Goal: Transaction & Acquisition: Purchase product/service

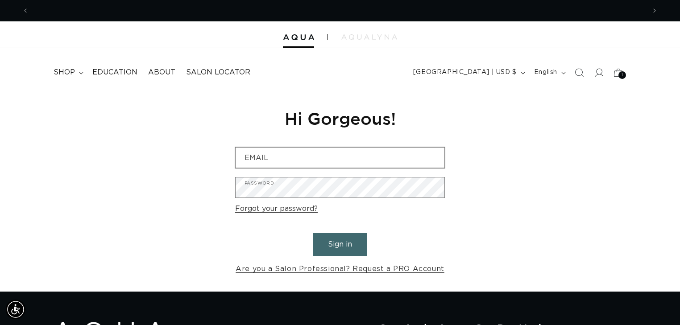
scroll to position [0, 616]
click at [300, 40] on img at bounding box center [298, 37] width 31 height 6
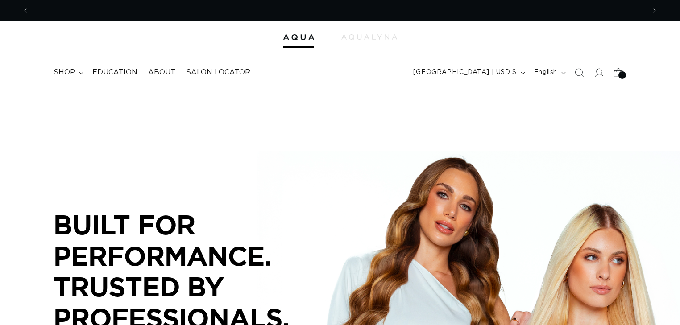
click at [619, 71] on icon at bounding box center [617, 72] width 21 height 21
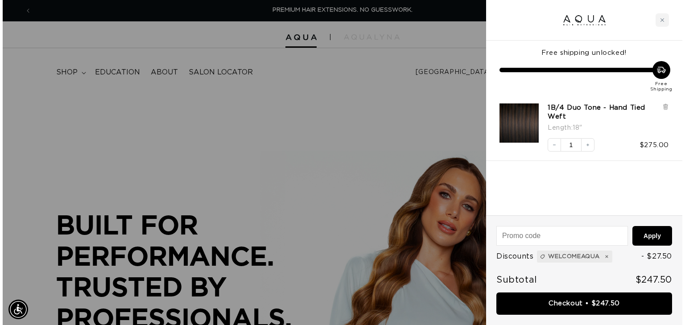
scroll to position [0, 622]
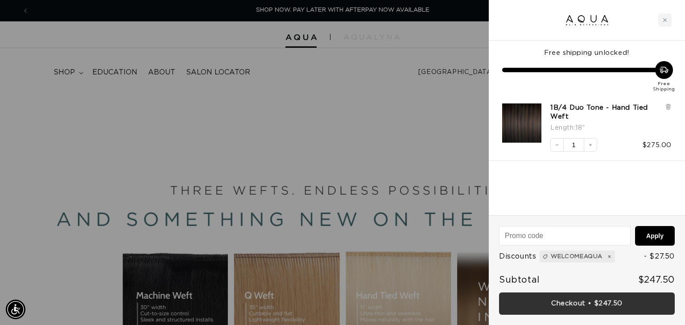
click at [559, 300] on link "Checkout • $247.50" at bounding box center [587, 304] width 176 height 23
click at [559, 300] on div "Checkout • $247.50" at bounding box center [587, 304] width 176 height 23
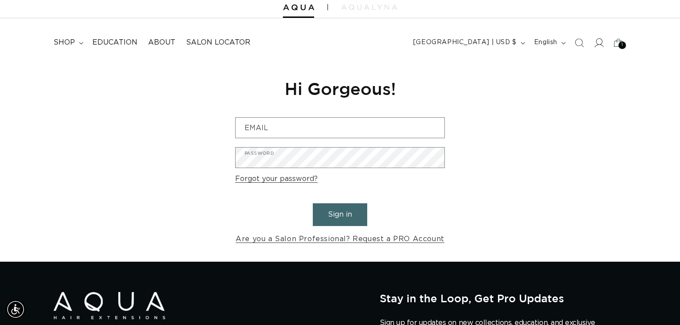
scroll to position [0, 1233]
click at [602, 46] on icon at bounding box center [598, 42] width 9 height 9
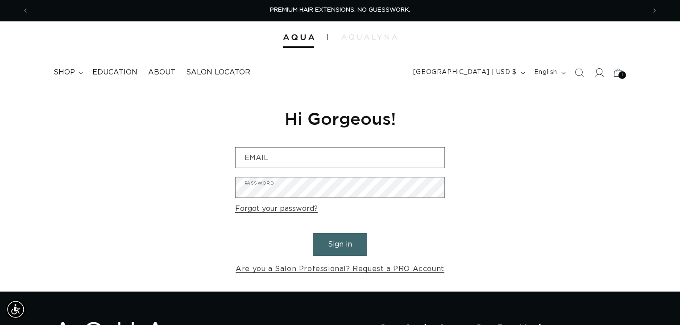
click at [597, 74] on icon at bounding box center [598, 72] width 9 height 9
click at [653, 12] on icon "Next announcement" at bounding box center [654, 11] width 3 height 10
click at [355, 12] on span "SHOP NOW. PAY LATER WITH AFTERPAY NOW AVAILABLE" at bounding box center [339, 10] width 173 height 6
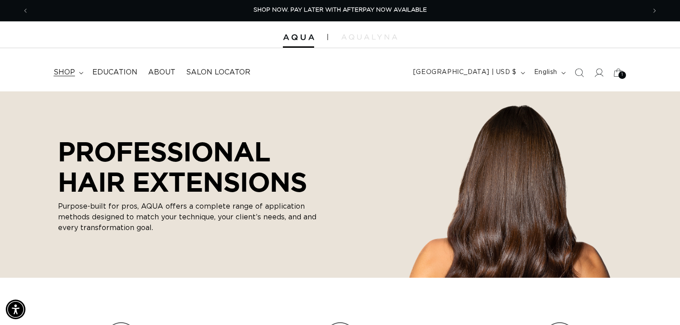
click at [66, 71] on span "shop" at bounding box center [64, 72] width 21 height 9
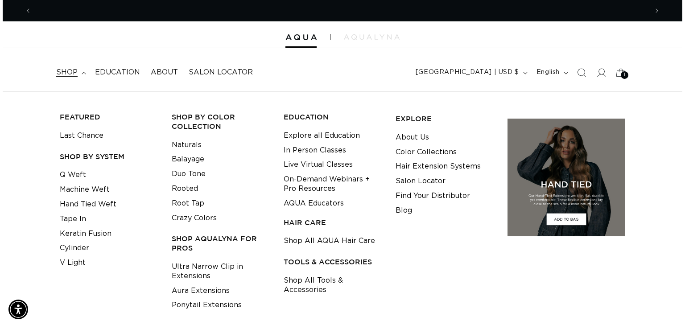
scroll to position [0, 1233]
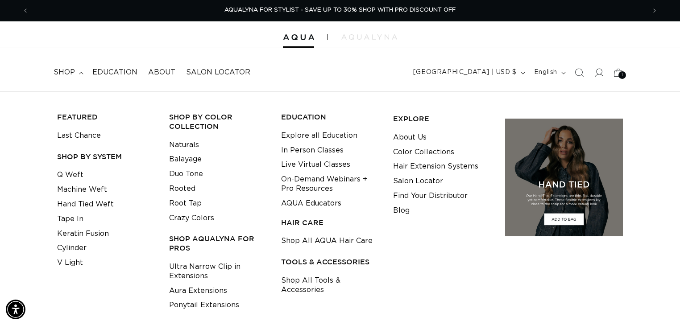
click at [618, 70] on icon at bounding box center [618, 73] width 20 height 20
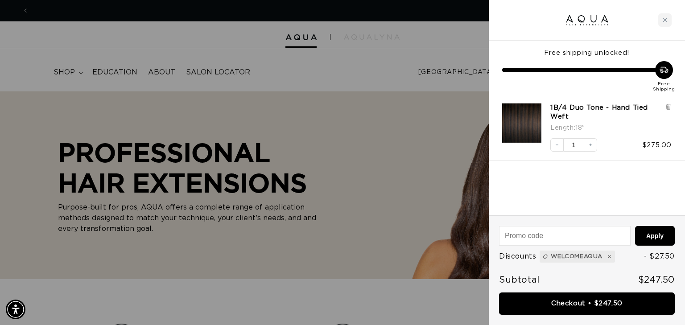
scroll to position [0, 0]
click at [660, 238] on button "Apply" at bounding box center [655, 236] width 40 height 20
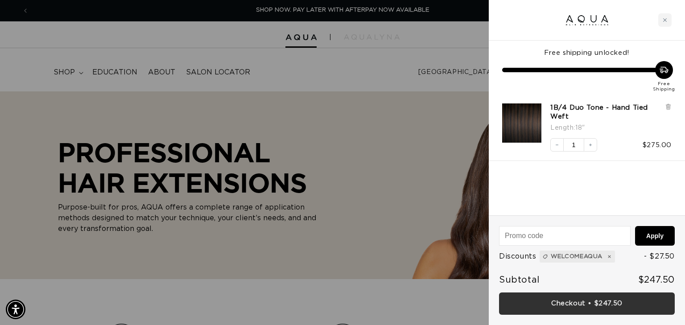
click at [607, 304] on link "Checkout • $247.50" at bounding box center [587, 304] width 176 height 23
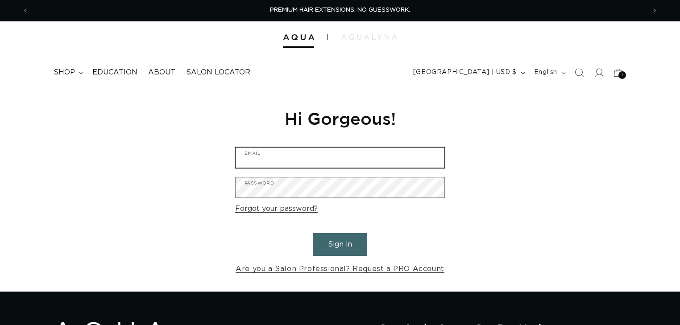
click at [297, 161] on input "Email" at bounding box center [339, 158] width 209 height 20
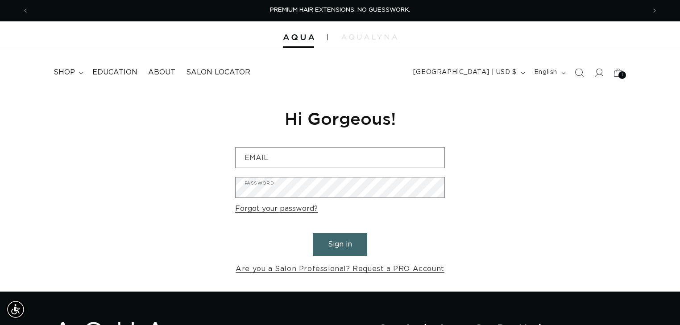
click at [444, 206] on form "Email Password Forgot your password? Sign in Are you a Salon Professional? Requ…" at bounding box center [340, 211] width 210 height 128
click at [431, 264] on link "Are you a Salon Professional? Request a PRO Account" at bounding box center [339, 269] width 209 height 13
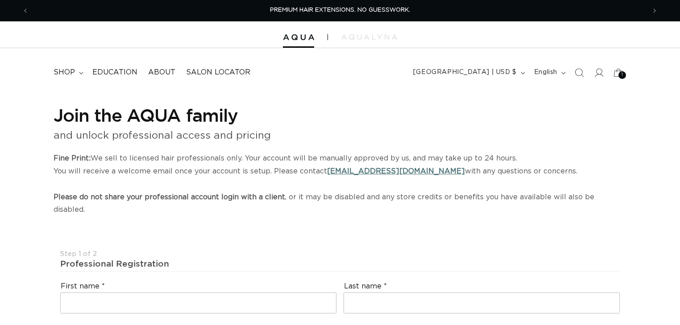
select select "US"
select select "[GEOGRAPHIC_DATA]"
click at [305, 36] on img at bounding box center [298, 37] width 31 height 6
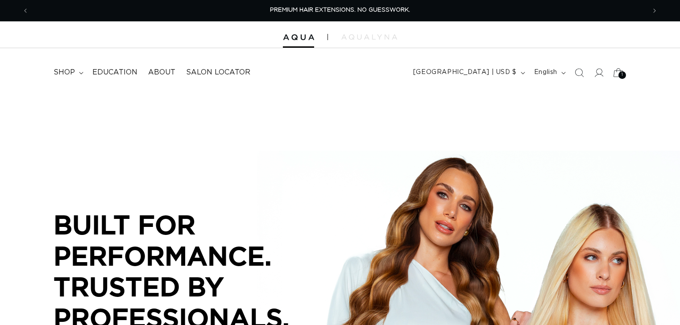
click at [621, 73] on span "1" at bounding box center [622, 75] width 2 height 8
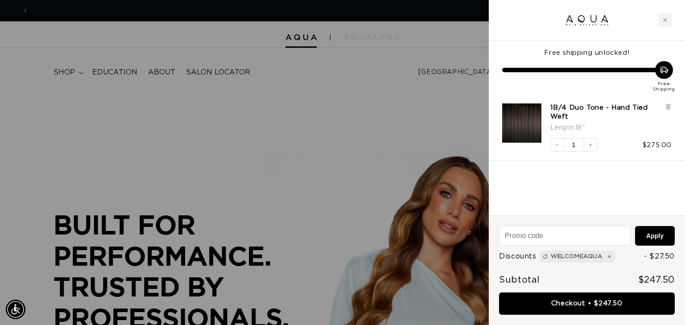
scroll to position [0, 622]
click at [516, 130] on img "1B/4 Duo Tone - Hand Tied Weft - 18&quot;" at bounding box center [521, 122] width 39 height 39
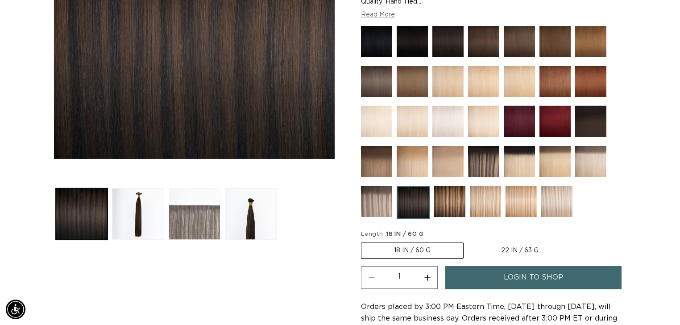
scroll to position [0, 616]
click at [184, 227] on button "Load image 3 in gallery view" at bounding box center [195, 214] width 52 height 52
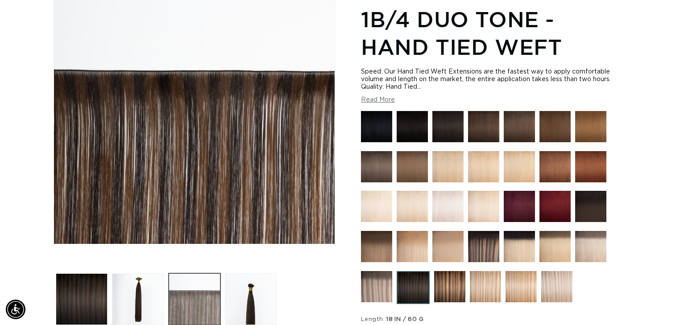
scroll to position [123, 0]
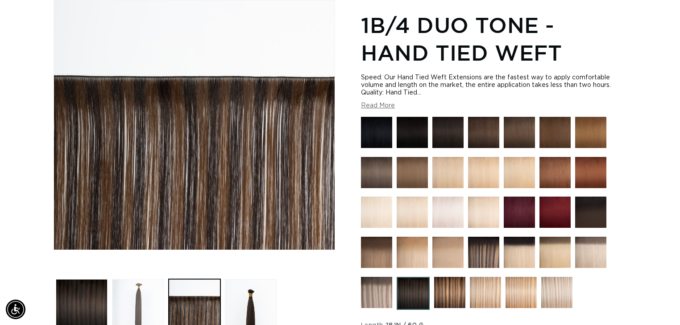
click at [136, 310] on button "Load image 2 in gallery view" at bounding box center [138, 305] width 52 height 52
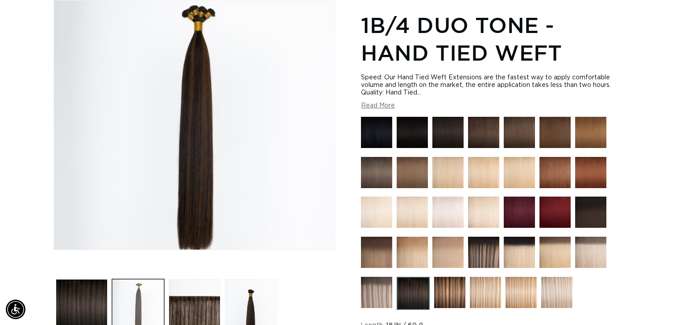
scroll to position [0, 1233]
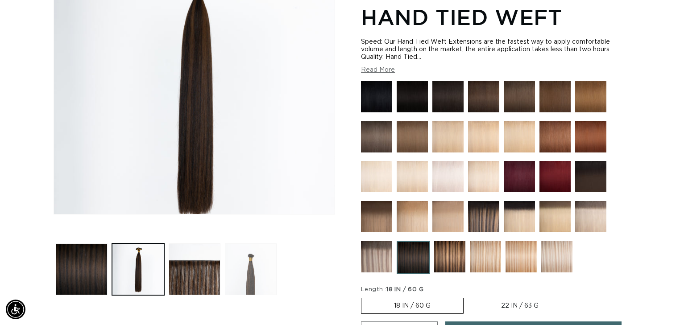
click at [260, 273] on button "Load image 4 in gallery view" at bounding box center [251, 269] width 52 height 52
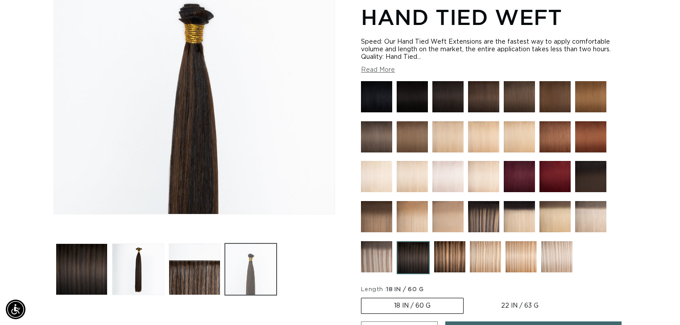
scroll to position [123, 0]
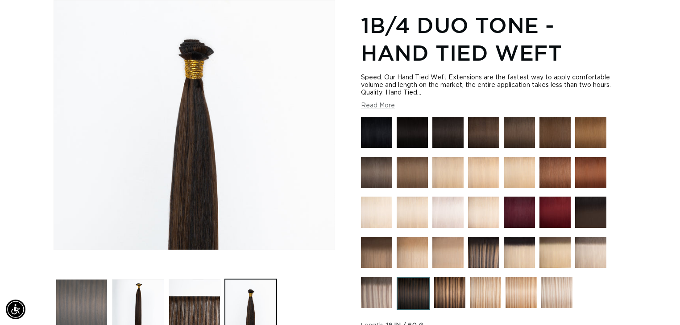
click at [91, 293] on button "Load image 1 in gallery view" at bounding box center [82, 305] width 52 height 52
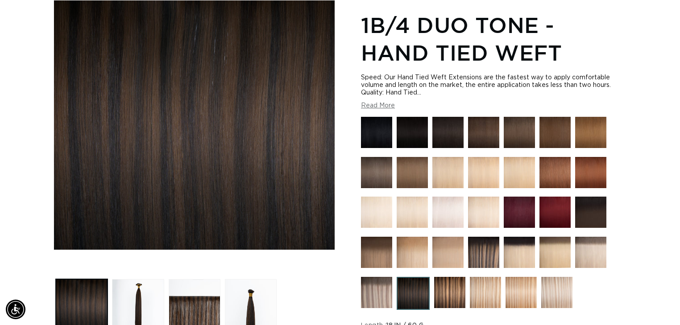
scroll to position [0, 0]
